Goal: Information Seeking & Learning: Learn about a topic

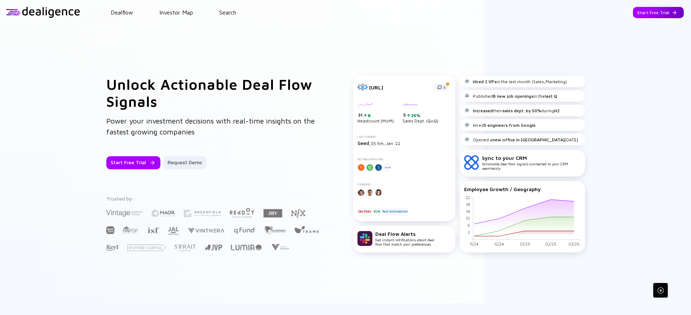
click at [656, 15] on div "Start Free Trial" at bounding box center [658, 12] width 51 height 11
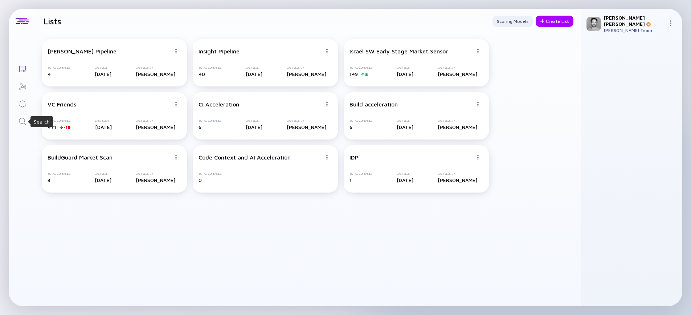
click at [25, 122] on icon "Search" at bounding box center [22, 121] width 9 height 9
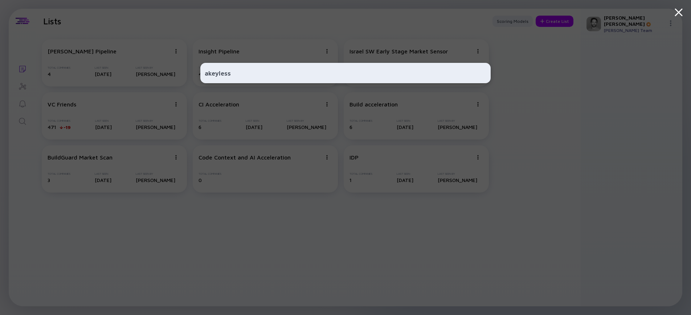
type input "akeyless"
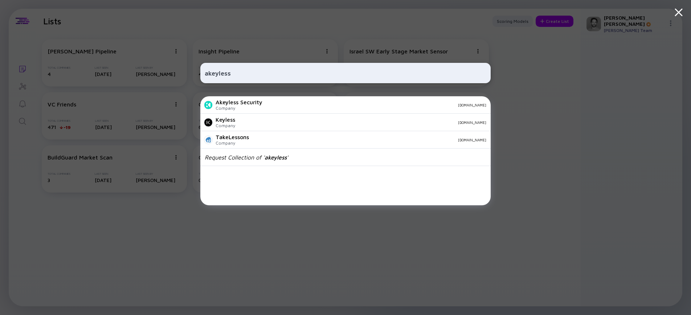
click at [290, 100] on div "Akeyless Security Company [DOMAIN_NAME]" at bounding box center [345, 104] width 291 height 17
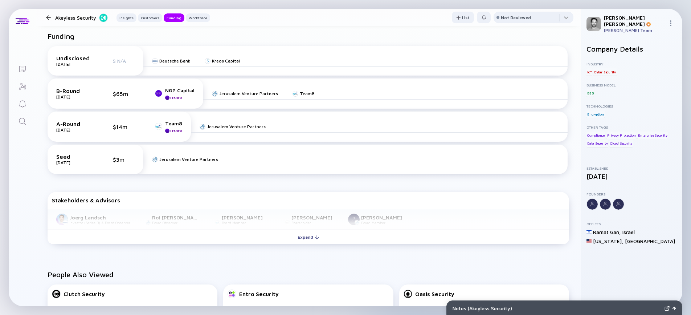
scroll to position [377, 0]
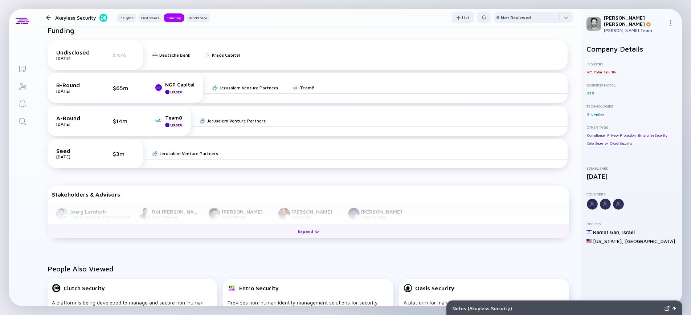
click at [315, 231] on div at bounding box center [317, 231] width 4 height 4
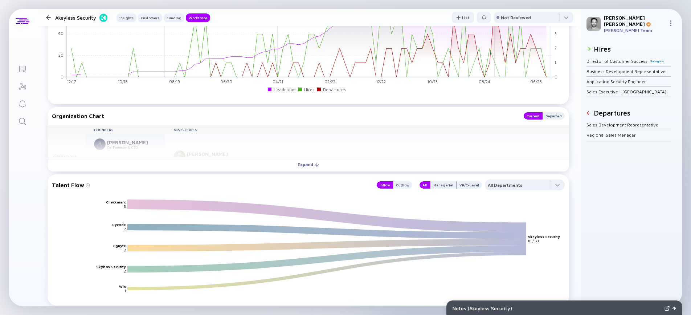
scroll to position [886, 0]
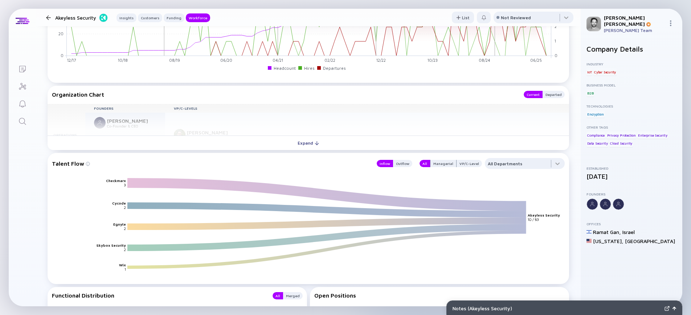
click at [311, 139] on div "Expand" at bounding box center [308, 142] width 30 height 11
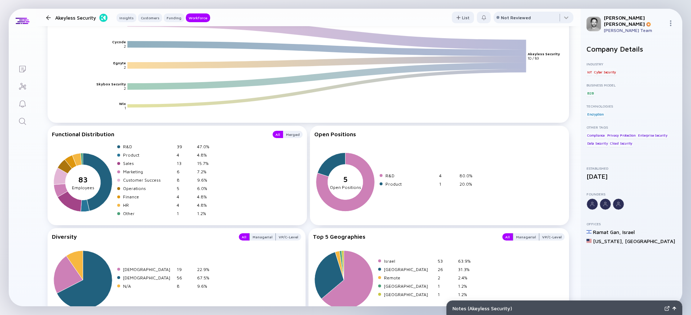
scroll to position [1223, 0]
